Goal: Information Seeking & Learning: Learn about a topic

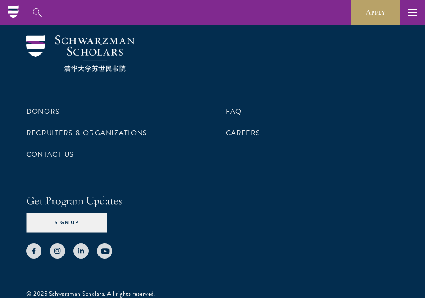
scroll to position [2796, 0]
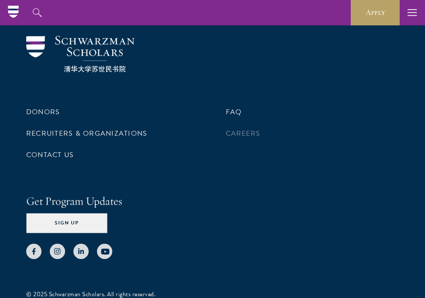
click at [246, 128] on link "Careers" at bounding box center [243, 133] width 35 height 10
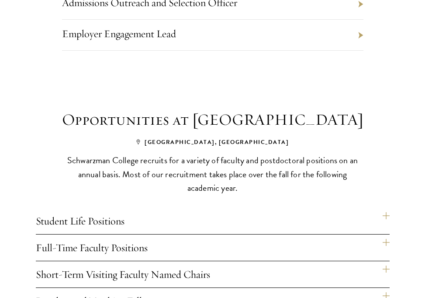
scroll to position [564, 0]
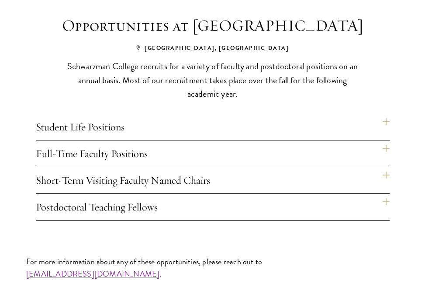
click at [386, 121] on h4 "Student Life Positions" at bounding box center [213, 127] width 354 height 26
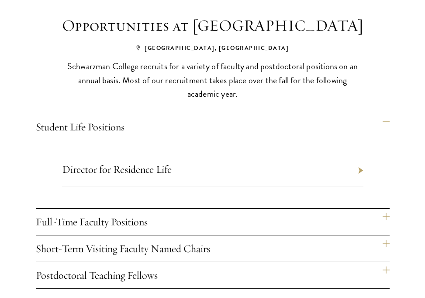
click at [386, 121] on h4 "Student Life Positions" at bounding box center [213, 127] width 354 height 26
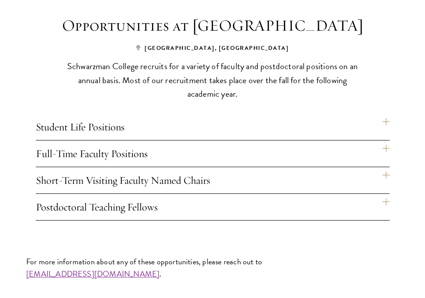
click at [385, 148] on h4 "Full-Time Faculty Positions" at bounding box center [213, 153] width 354 height 26
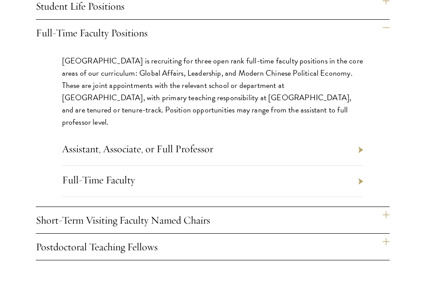
scroll to position [756, 0]
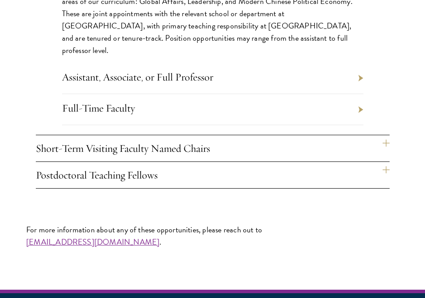
click at [381, 142] on h4 "Short-Term Visiting Faculty Named Chairs" at bounding box center [213, 148] width 354 height 26
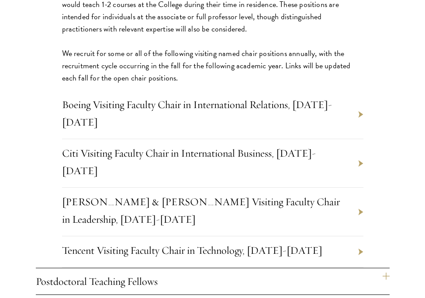
scroll to position [792, 0]
click at [358, 187] on li "Johnson & Johnson Visiting Faculty Chair in Leadership, 2025-2026" at bounding box center [213, 211] width 302 height 49
click at [360, 187] on li "Johnson & Johnson Visiting Faculty Chair in Leadership, 2025-2026" at bounding box center [213, 211] width 302 height 49
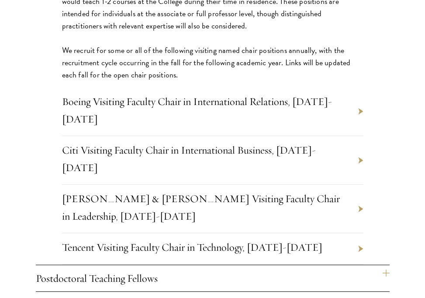
scroll to position [795, 0]
click at [237, 191] on link "Johnson & Johnson Visiting Faculty Chair in Leadership, 2025-2026" at bounding box center [201, 206] width 278 height 31
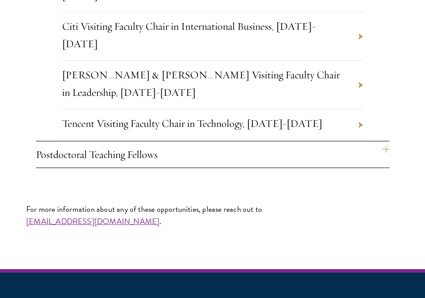
scroll to position [920, 0]
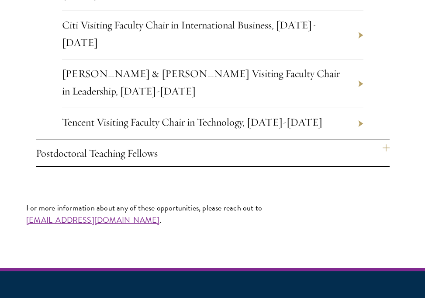
click at [141, 155] on h4 "Postdoctoral Teaching Fellows" at bounding box center [213, 153] width 354 height 26
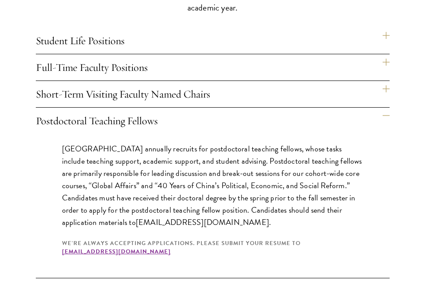
scroll to position [651, 0]
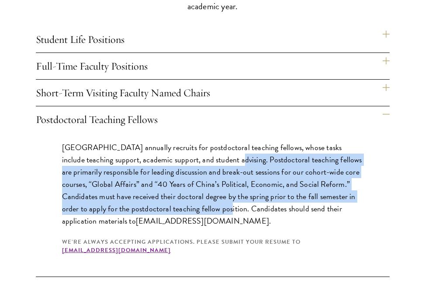
drag, startPoint x: 216, startPoint y: 159, endPoint x: 226, endPoint y: 203, distance: 45.3
click at [226, 203] on p "Schwarzman College annually recruits for postdoctoral teaching fellows, whose t…" at bounding box center [213, 184] width 302 height 86
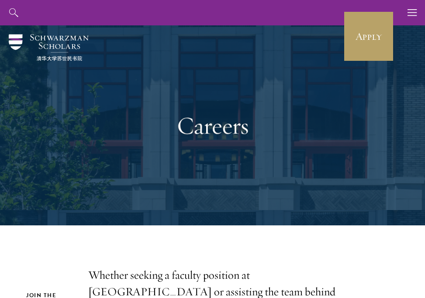
scroll to position [0, 0]
click at [410, 11] on icon "button" at bounding box center [413, 12] width 10 height 25
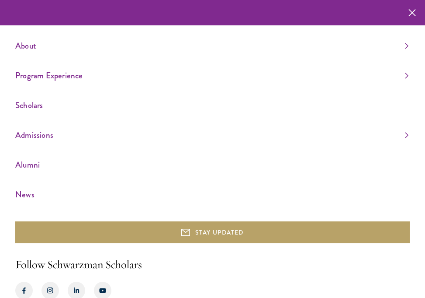
click at [31, 163] on link "Alumni" at bounding box center [211, 164] width 393 height 14
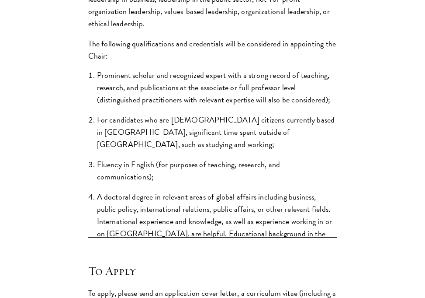
scroll to position [1172, 0]
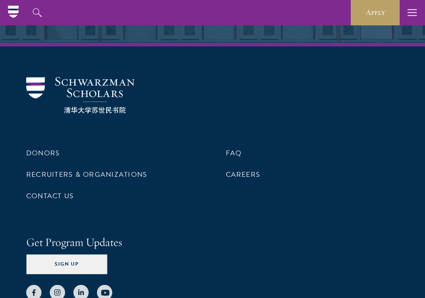
scroll to position [4070, 0]
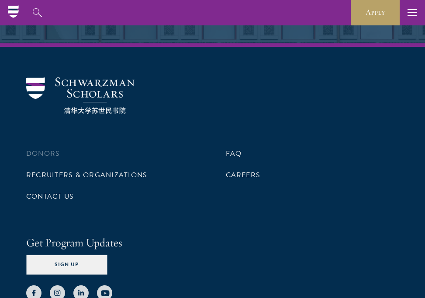
click at [40, 148] on link "Donors" at bounding box center [43, 153] width 34 height 10
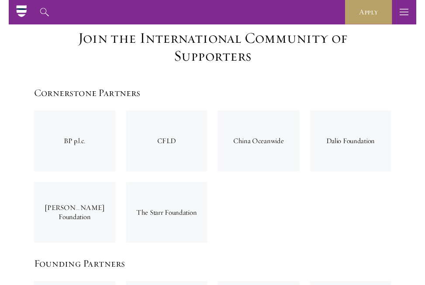
scroll to position [1244, 0]
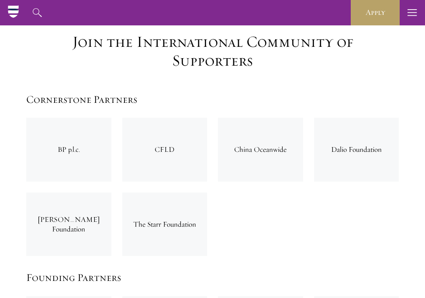
click at [268, 118] on div "China Oceanwide" at bounding box center [260, 150] width 85 height 64
copy div "China Oceanwide"
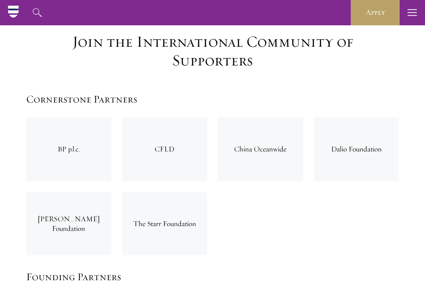
click at [365, 118] on div "Dalio Foundation" at bounding box center [356, 150] width 85 height 64
copy div "Dalio Foundation"
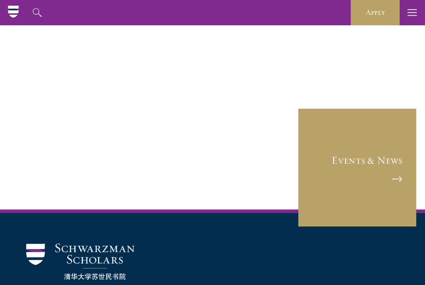
scroll to position [4022, 0]
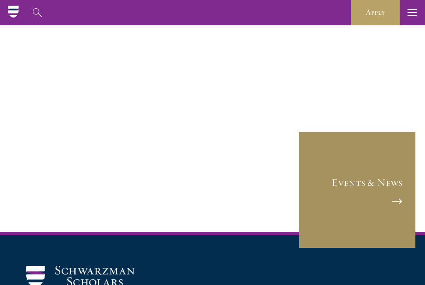
click at [340, 145] on link "Events & News" at bounding box center [357, 190] width 118 height 118
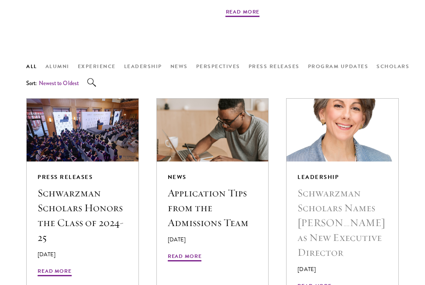
scroll to position [640, 0]
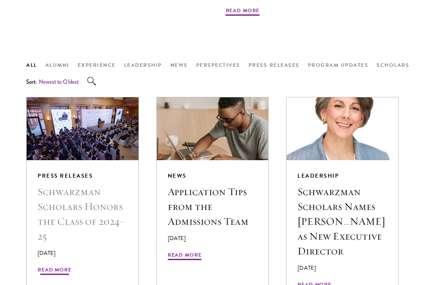
click at [101, 113] on img at bounding box center [82, 129] width 119 height 67
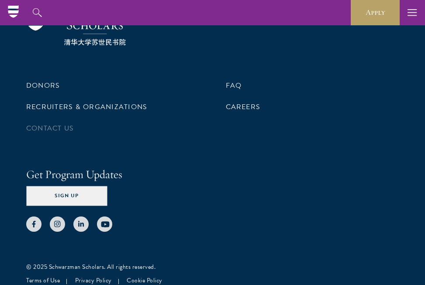
scroll to position [2372, 0]
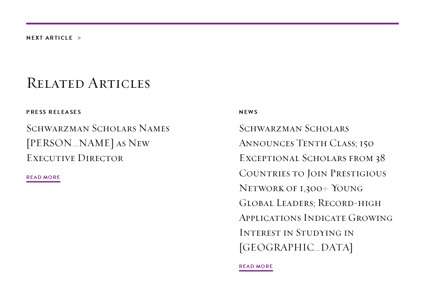
scroll to position [1785, 0]
